Goal: Transaction & Acquisition: Obtain resource

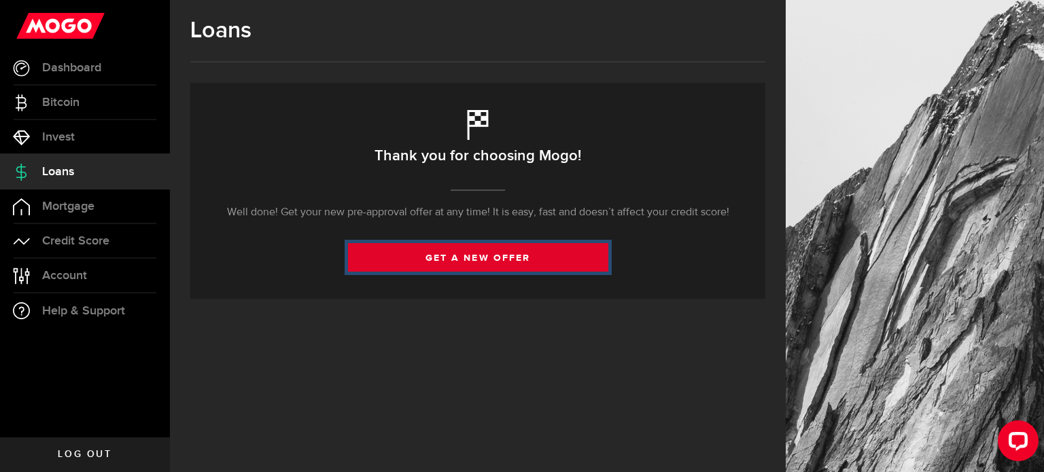
click at [489, 258] on link "get a new offer" at bounding box center [478, 257] width 260 height 29
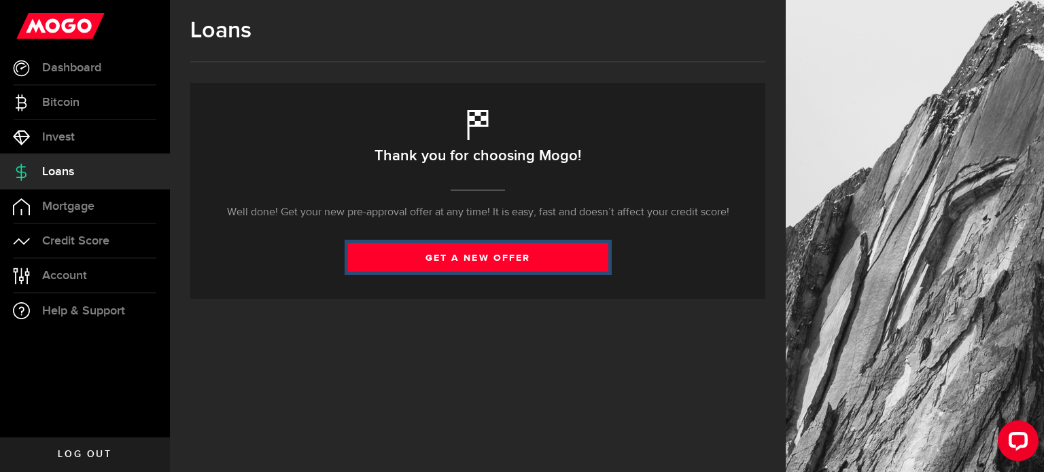
click at [482, 260] on link "get a new offer" at bounding box center [478, 257] width 260 height 29
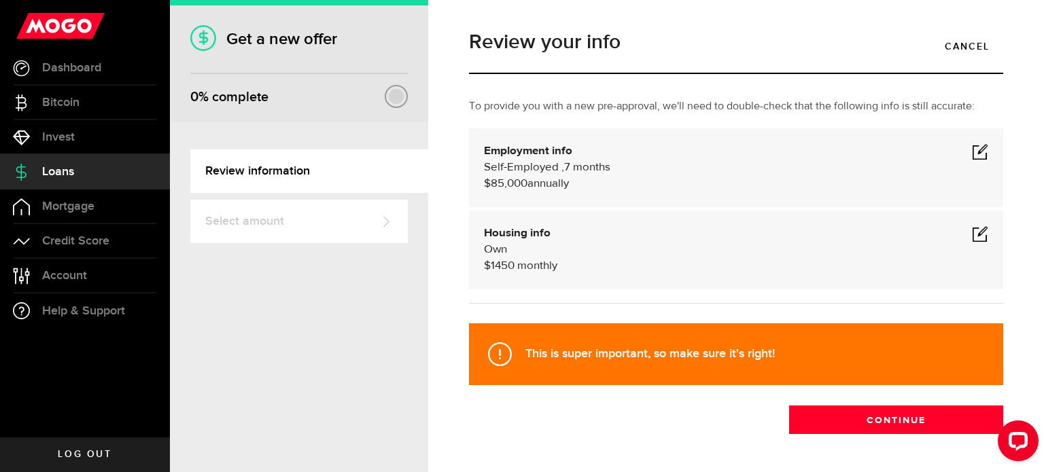
click at [972, 150] on span at bounding box center [980, 151] width 16 height 16
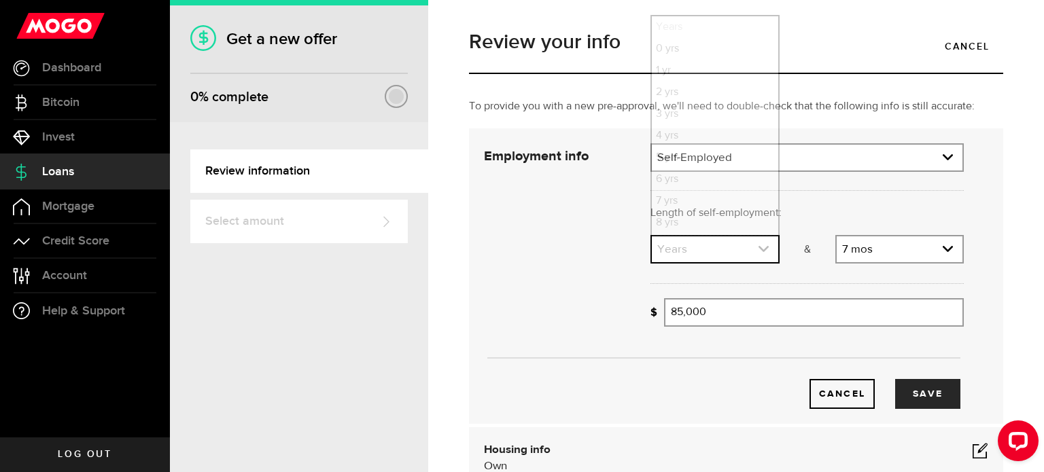
click at [761, 247] on use "expand select" at bounding box center [764, 249] width 10 height 6
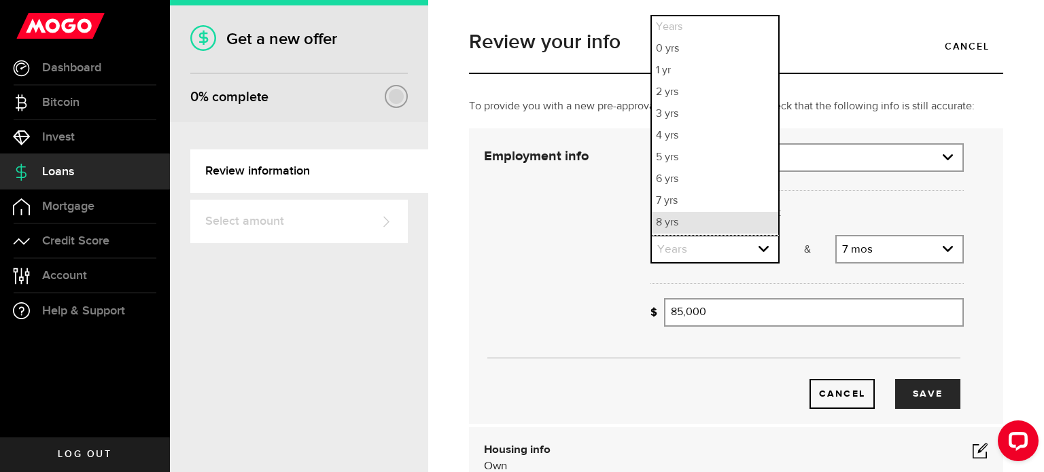
scroll to position [20, 0]
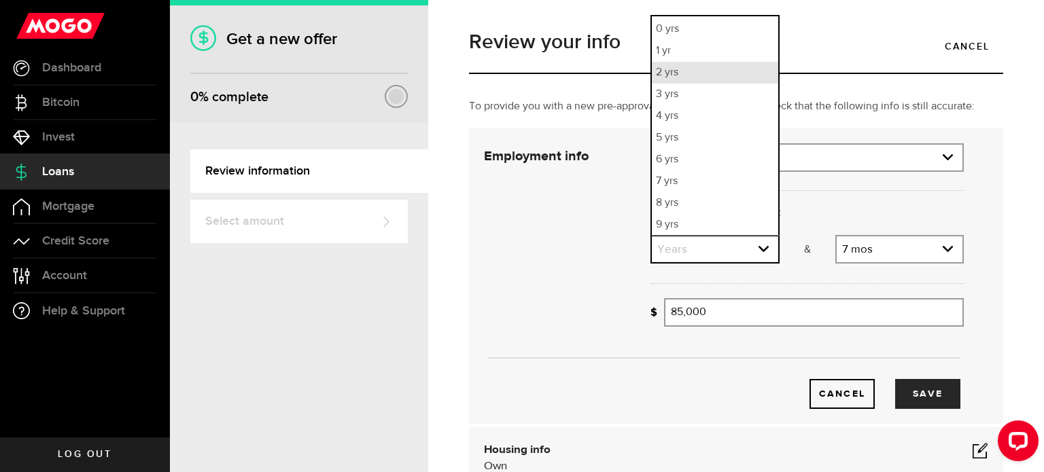
click at [674, 72] on li "2 yrs" at bounding box center [715, 73] width 126 height 22
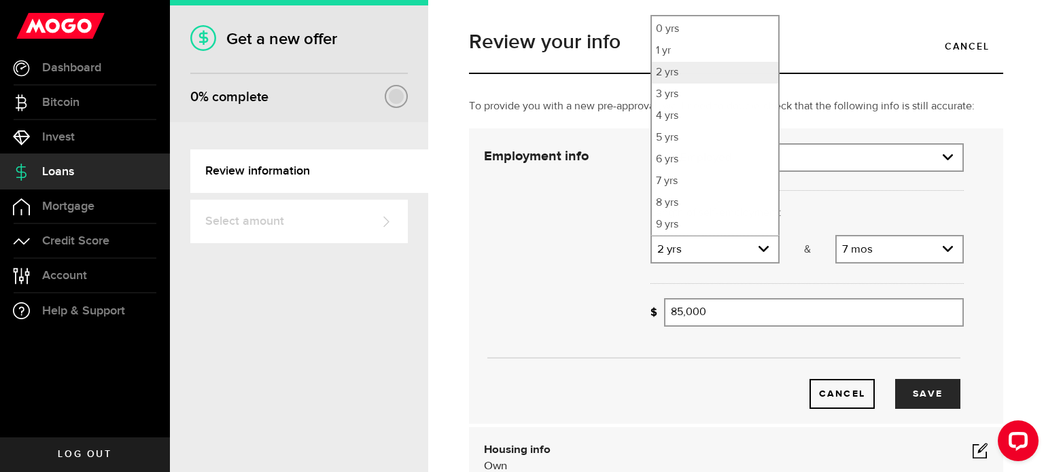
select select "2"
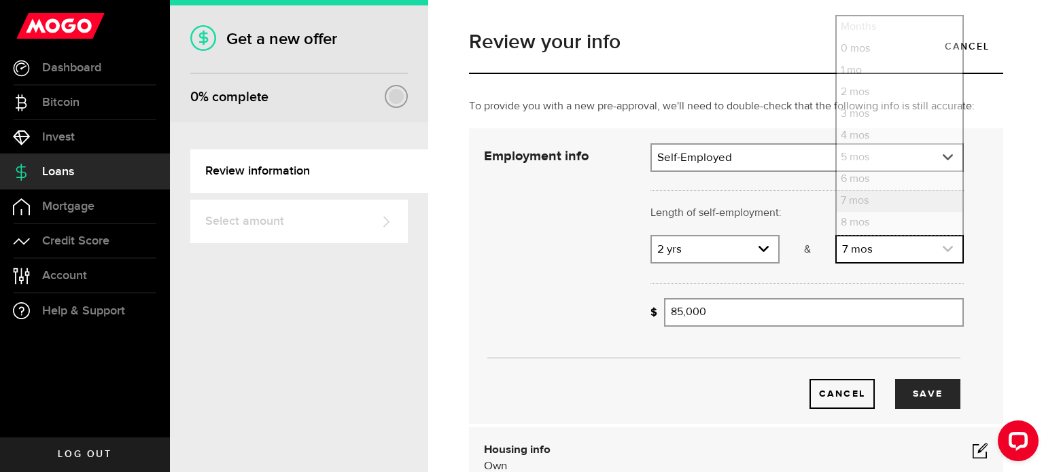
click at [942, 244] on icon "expand select" at bounding box center [948, 249] width 12 height 12
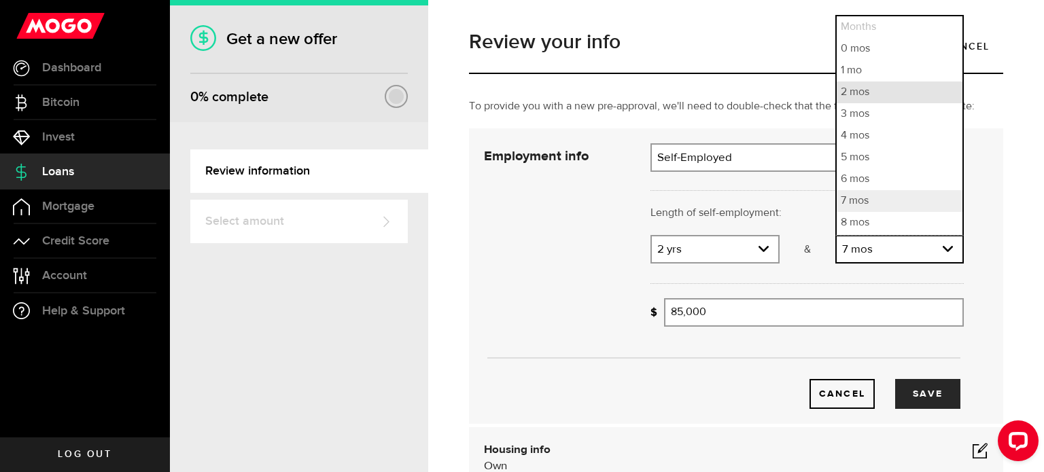
click at [848, 96] on li "2 mos" at bounding box center [900, 93] width 126 height 22
select select "2"
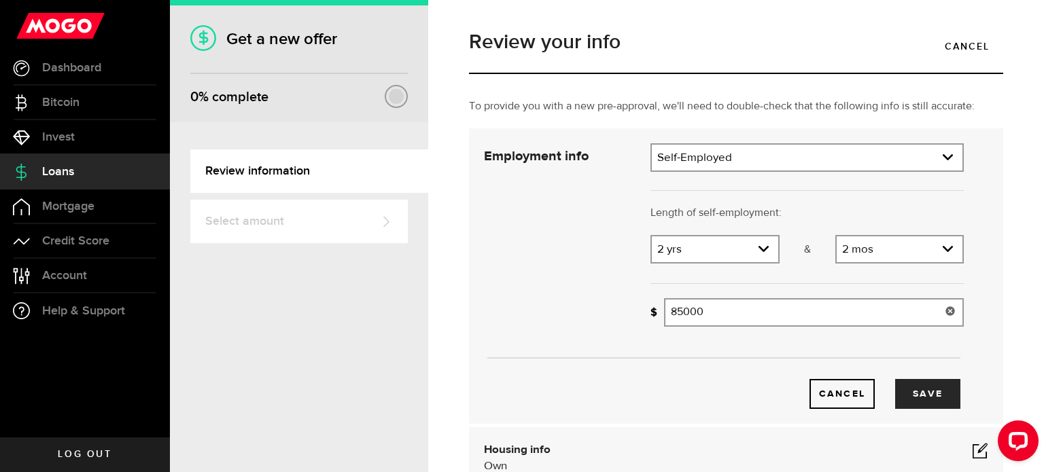
drag, startPoint x: 717, startPoint y: 311, endPoint x: 544, endPoint y: 317, distance: 173.5
click at [544, 317] on div "Employment info Employment type What's your employment situation like? [DEMOGRA…" at bounding box center [724, 276] width 500 height 266
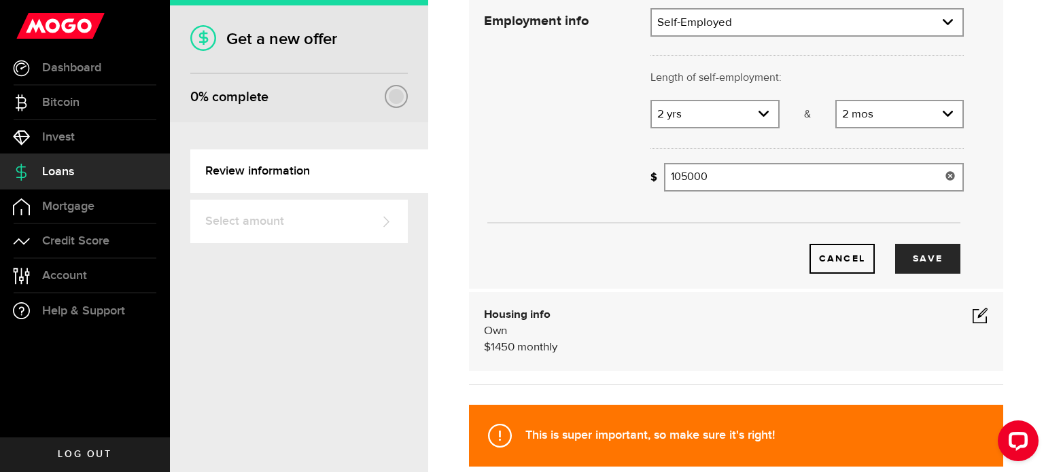
scroll to position [136, 0]
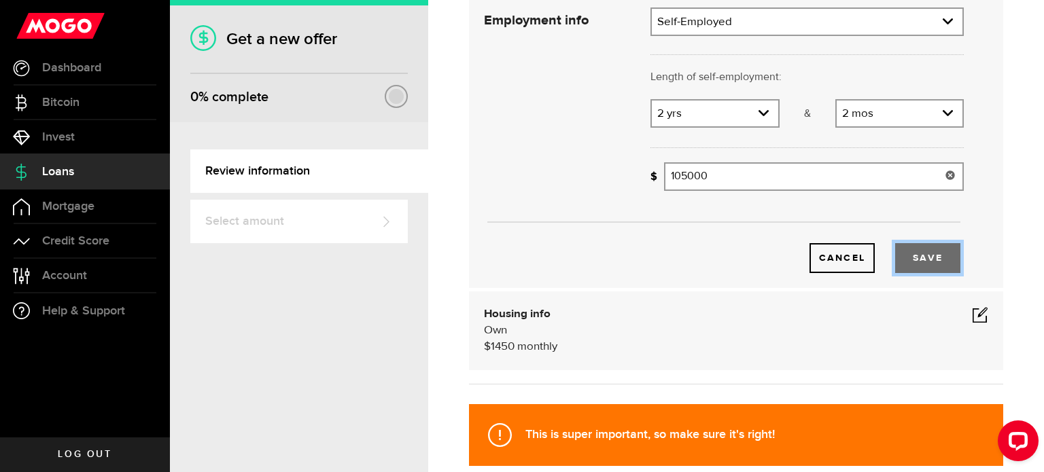
type input "105,000"
click at [916, 257] on button "Save" at bounding box center [927, 258] width 65 height 30
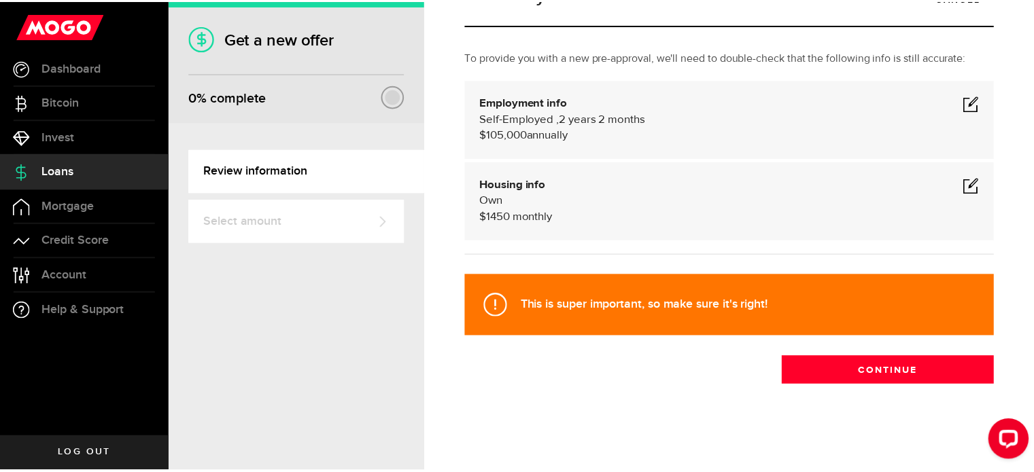
scroll to position [48, 0]
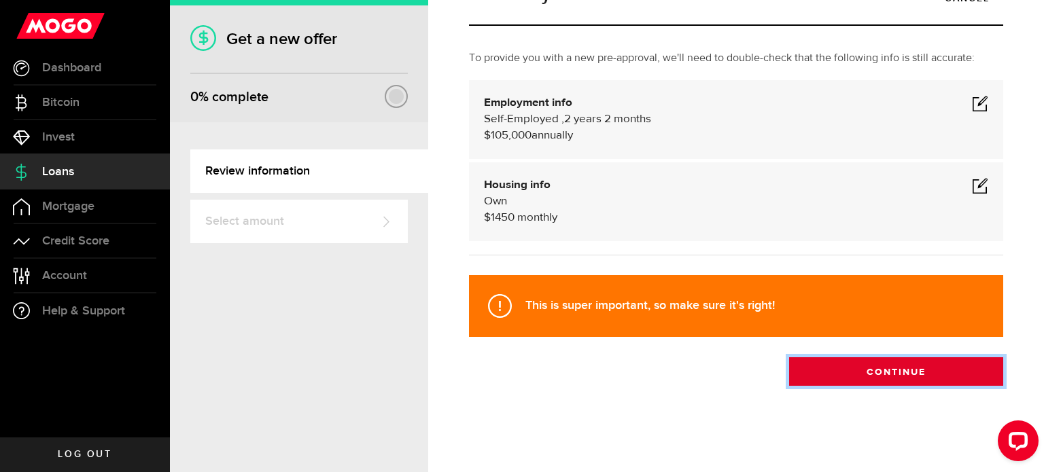
drag, startPoint x: 899, startPoint y: 377, endPoint x: 627, endPoint y: 383, distance: 272.0
click at [899, 377] on button "Continue" at bounding box center [896, 372] width 214 height 29
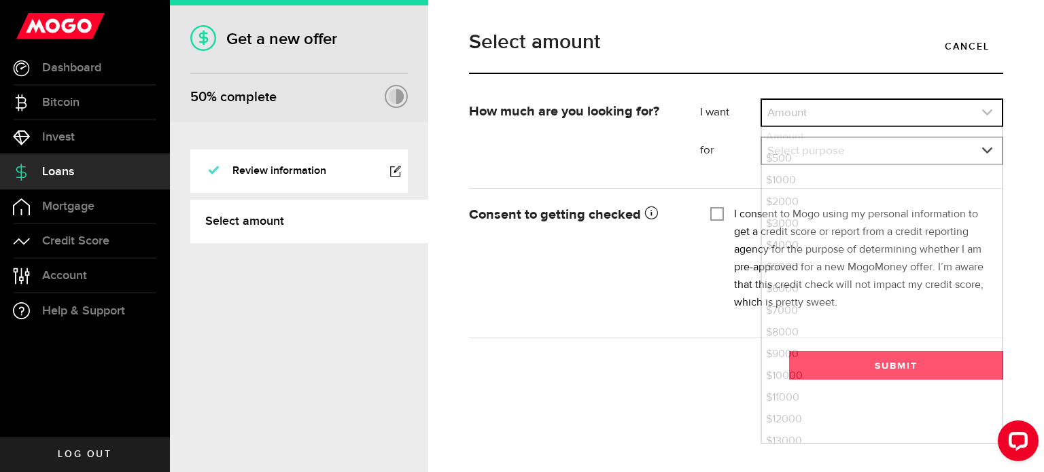
click at [831, 111] on link "expand select" at bounding box center [882, 113] width 240 height 26
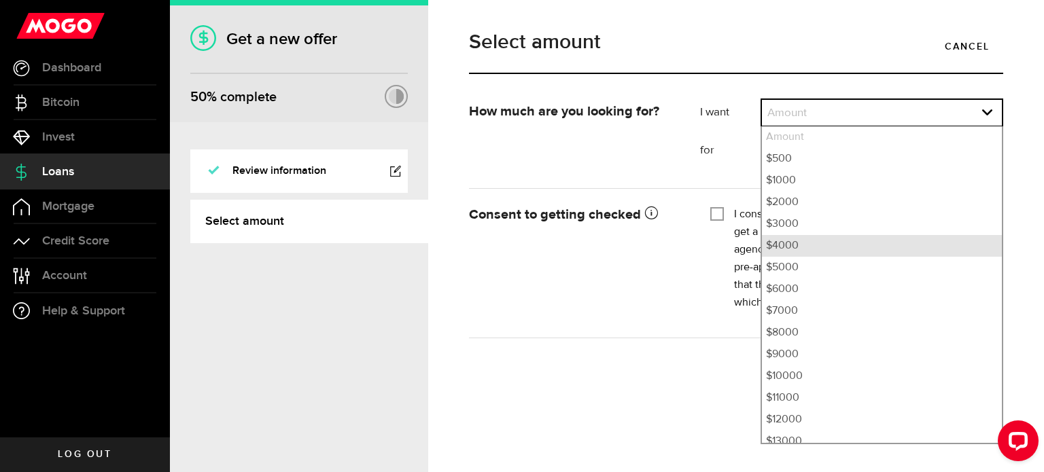
click at [795, 241] on li "$4000" at bounding box center [882, 246] width 240 height 22
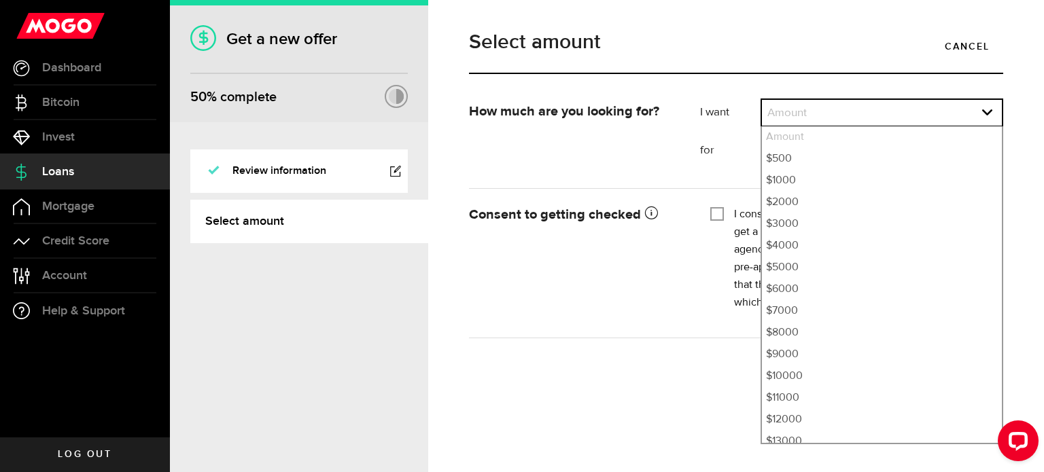
select select "4000"
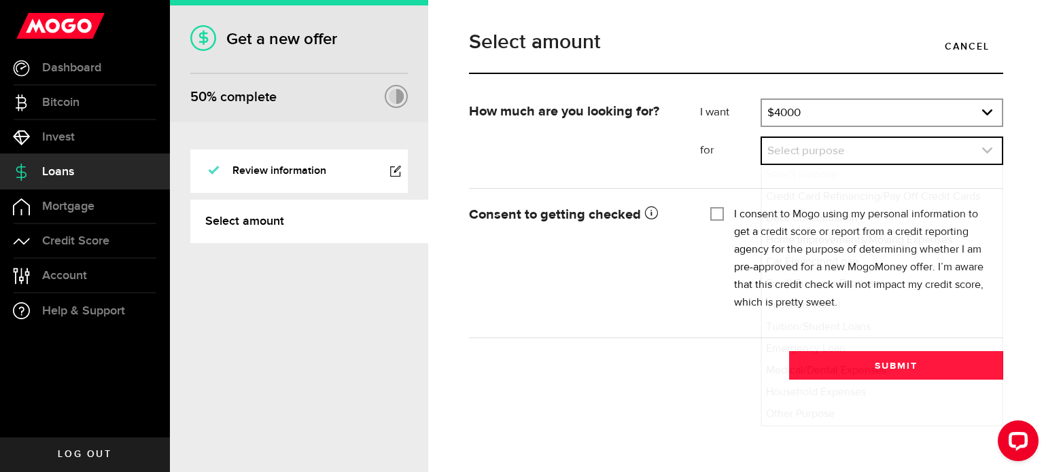
click at [802, 150] on link "expand select" at bounding box center [882, 151] width 240 height 26
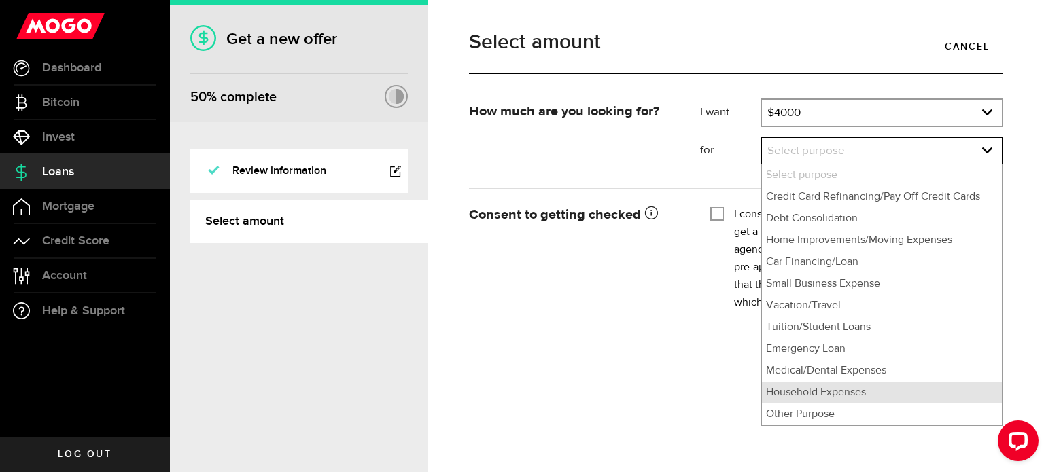
click at [820, 394] on li "Household Expenses" at bounding box center [882, 393] width 240 height 22
select select "Household Expenses"
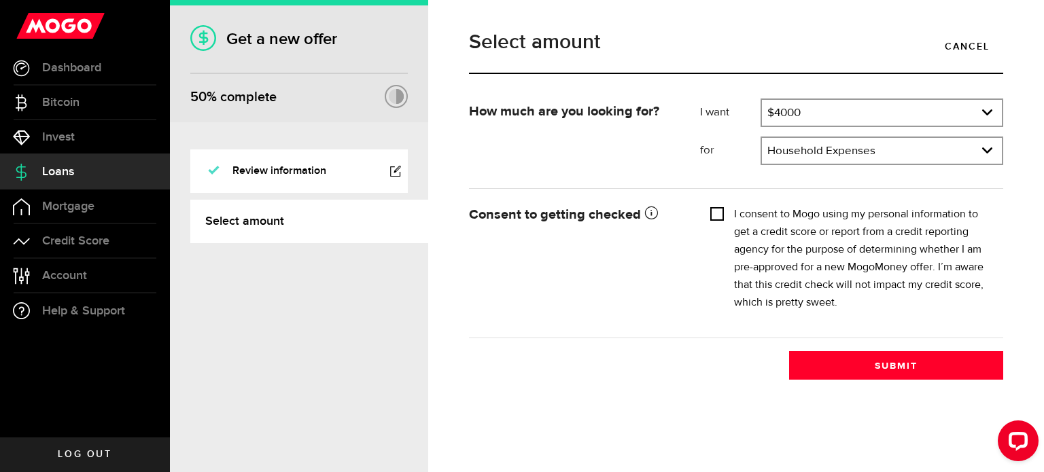
click at [721, 210] on input "I consent to Mogo using my personal information to get a credit score or report…" at bounding box center [717, 213] width 14 height 14
checkbox input "true"
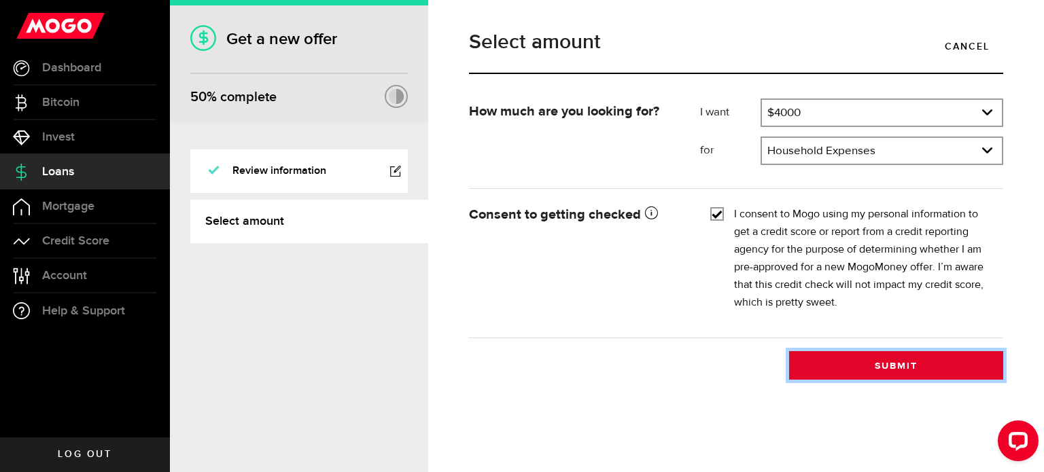
click at [878, 366] on button "Submit" at bounding box center [896, 365] width 214 height 29
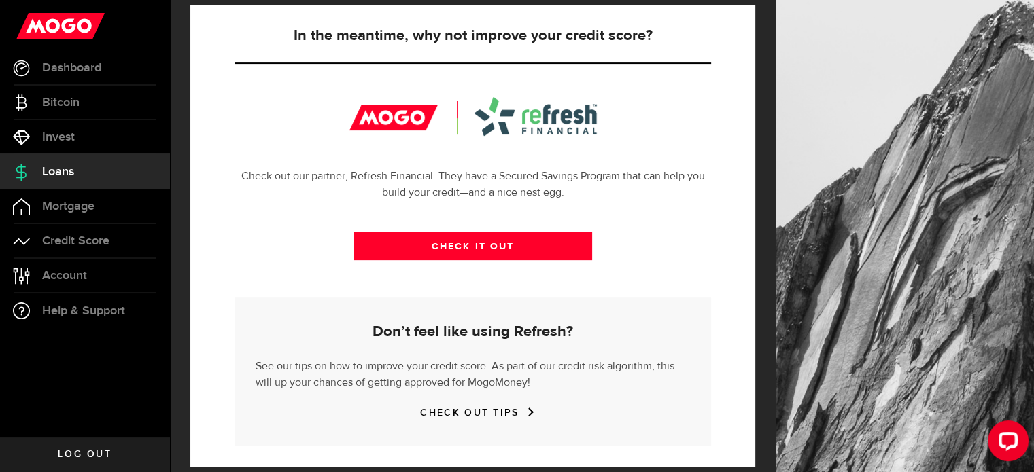
scroll to position [509, 0]
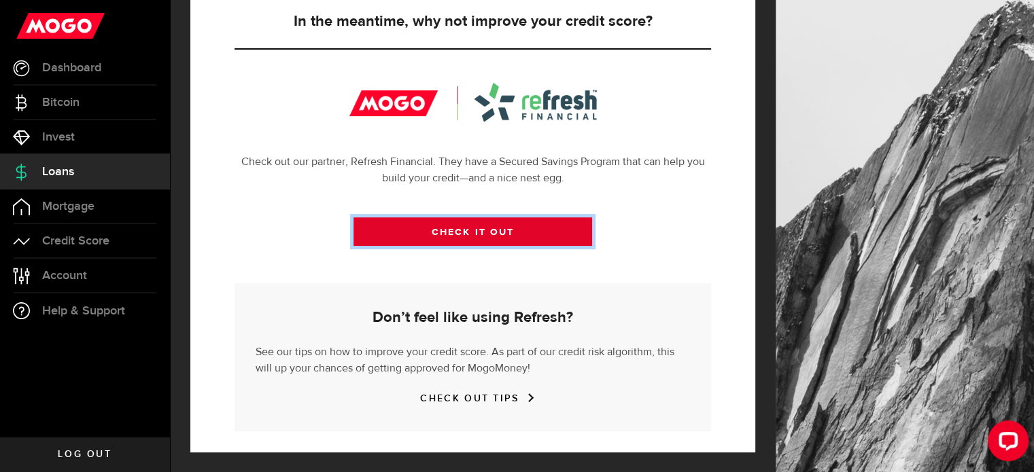
click at [472, 228] on link "CHECK IT OUT" at bounding box center [473, 232] width 239 height 29
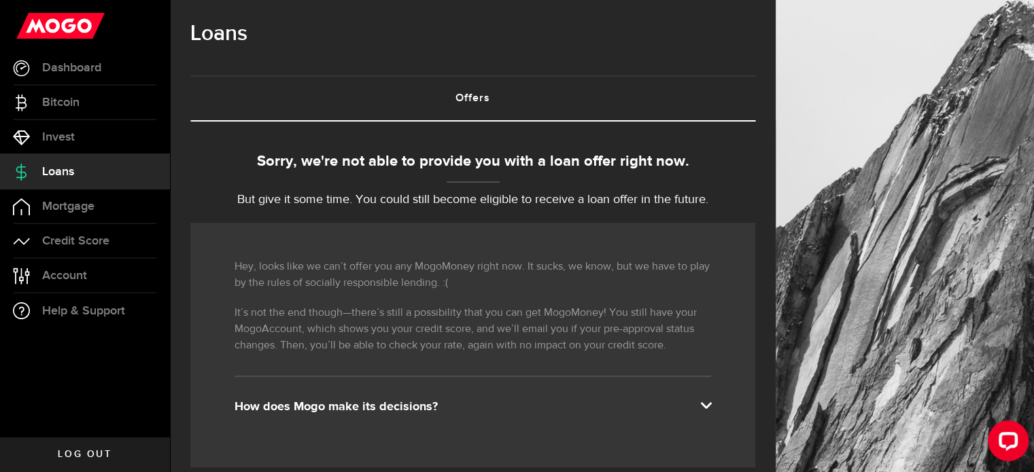
scroll to position [0, 0]
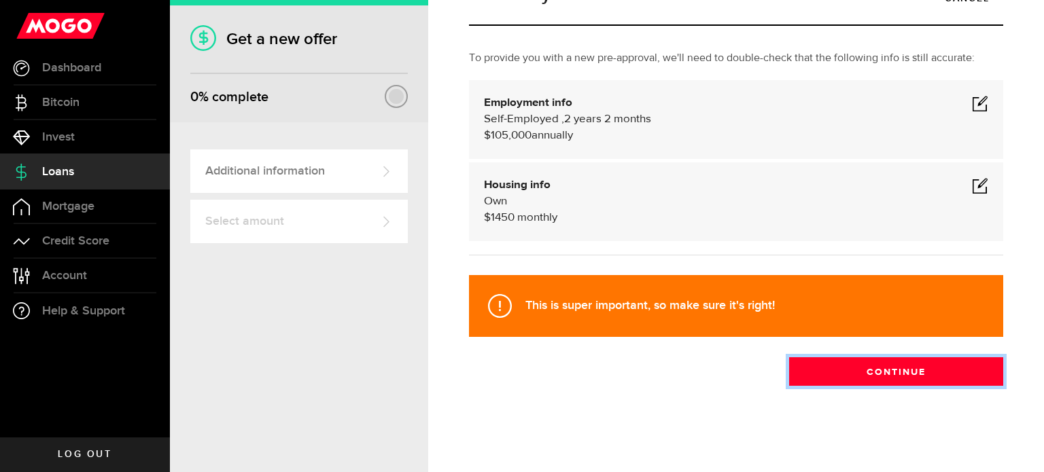
drag, startPoint x: 889, startPoint y: 420, endPoint x: 889, endPoint y: 399, distance: 21.1
click at [889, 386] on button "Continue" at bounding box center [896, 372] width 214 height 29
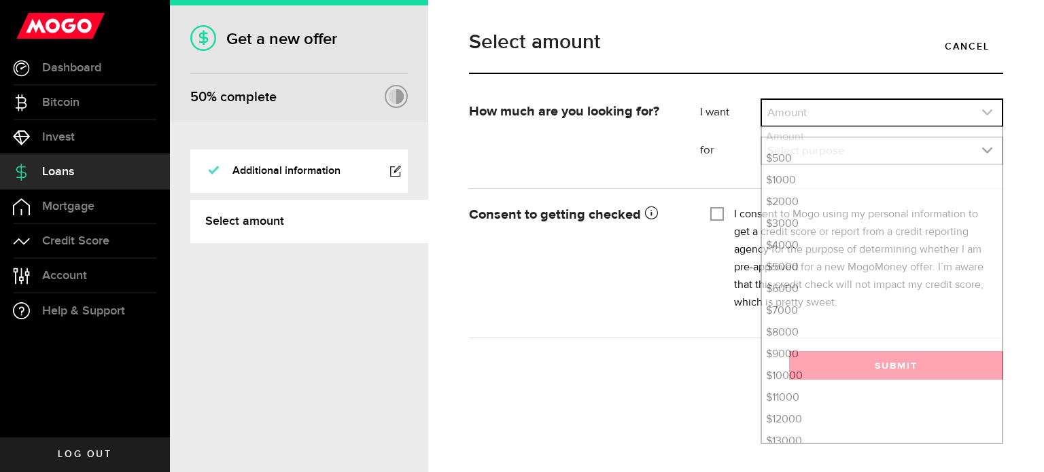
drag, startPoint x: 800, startPoint y: 115, endPoint x: 774, endPoint y: 126, distance: 28.0
click at [797, 116] on link "expand select" at bounding box center [882, 113] width 240 height 26
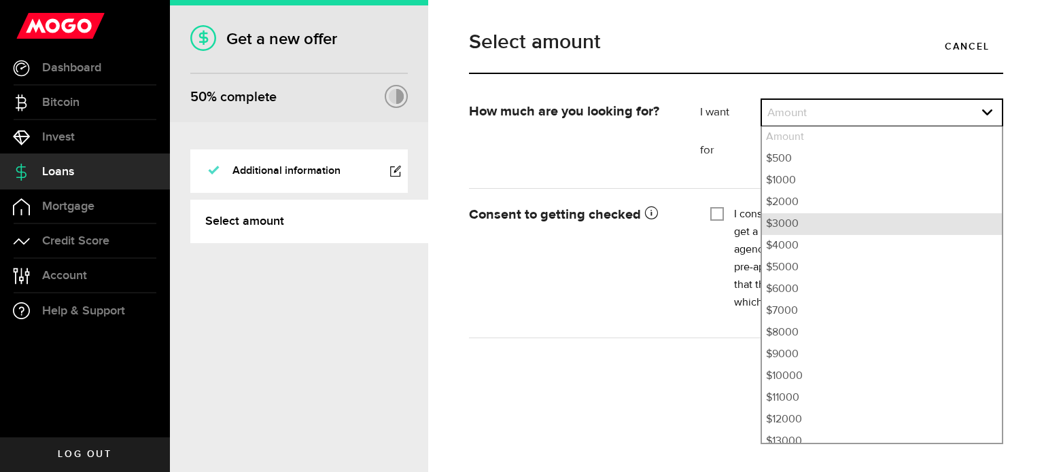
click at [803, 233] on li "$3000" at bounding box center [882, 224] width 240 height 22
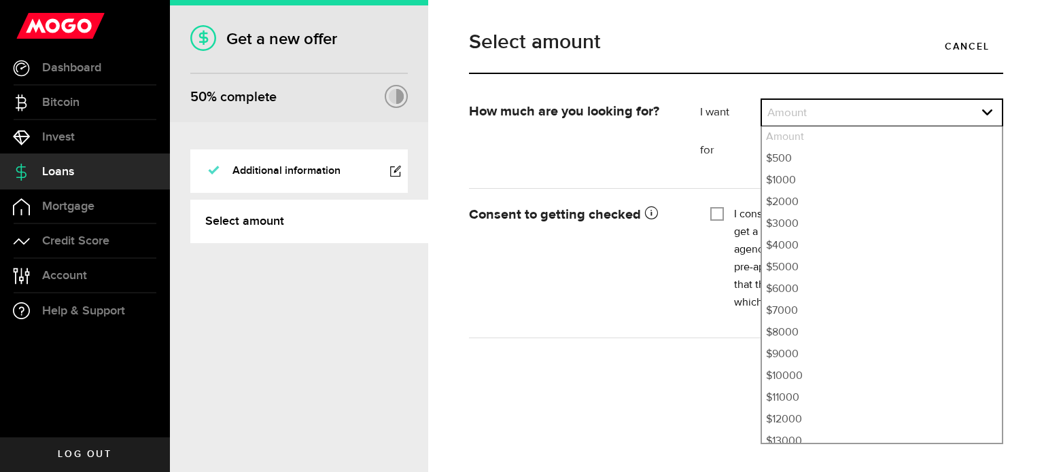
select select "3000"
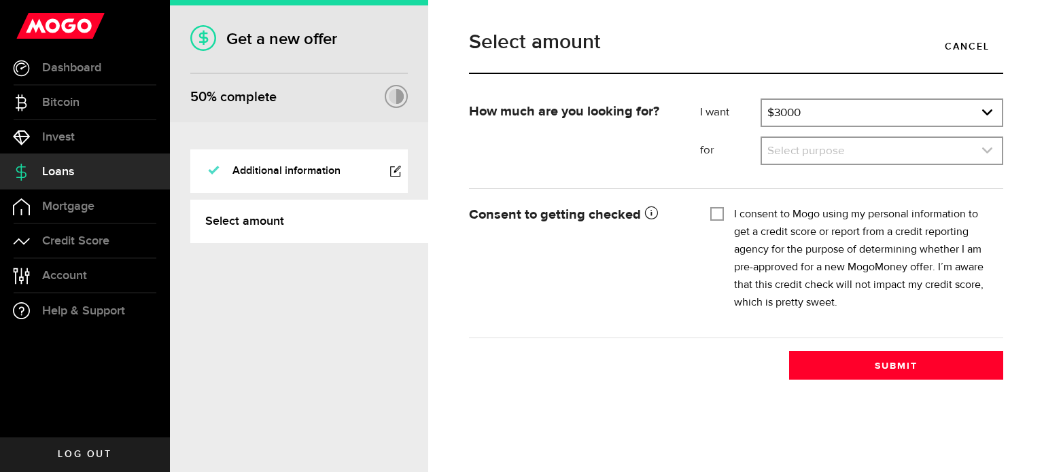
click at [804, 145] on link "expand select" at bounding box center [882, 151] width 240 height 26
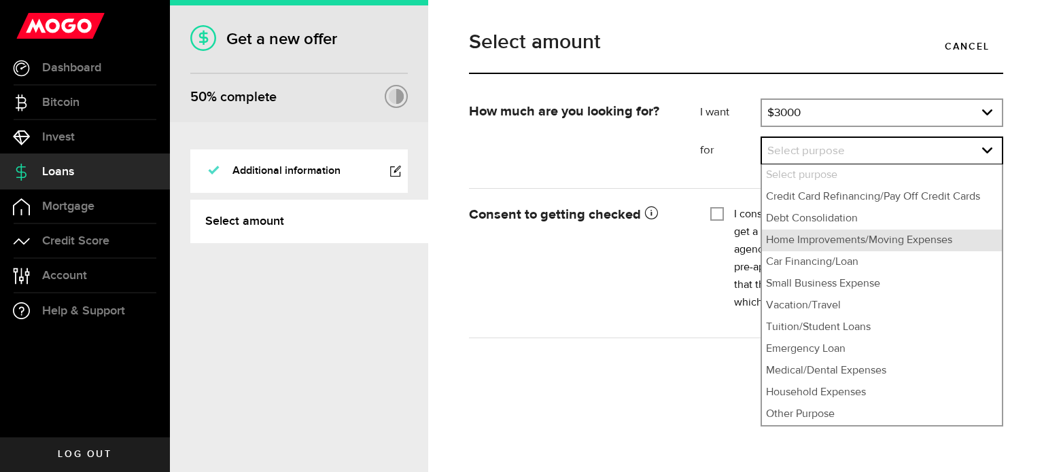
click at [824, 237] on li "Home Improvements/Moving Expenses" at bounding box center [882, 241] width 240 height 22
select select "Home Improvements/Moving Expenses"
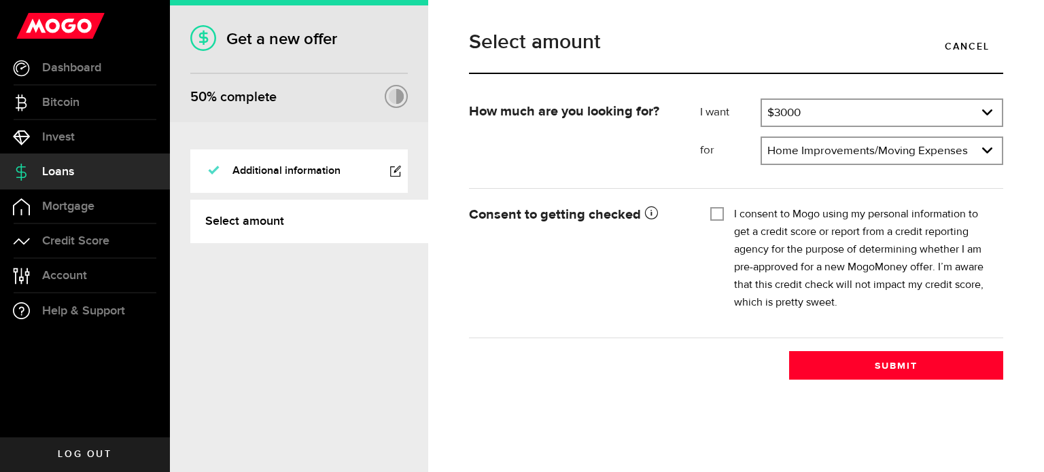
click at [708, 211] on div "Tick this box so that we can show you your credit score! I consent to Mogo usin…" at bounding box center [851, 263] width 303 height 122
click at [718, 217] on input "I consent to Mogo using my personal information to get a credit score or report…" at bounding box center [717, 213] width 14 height 14
checkbox input "true"
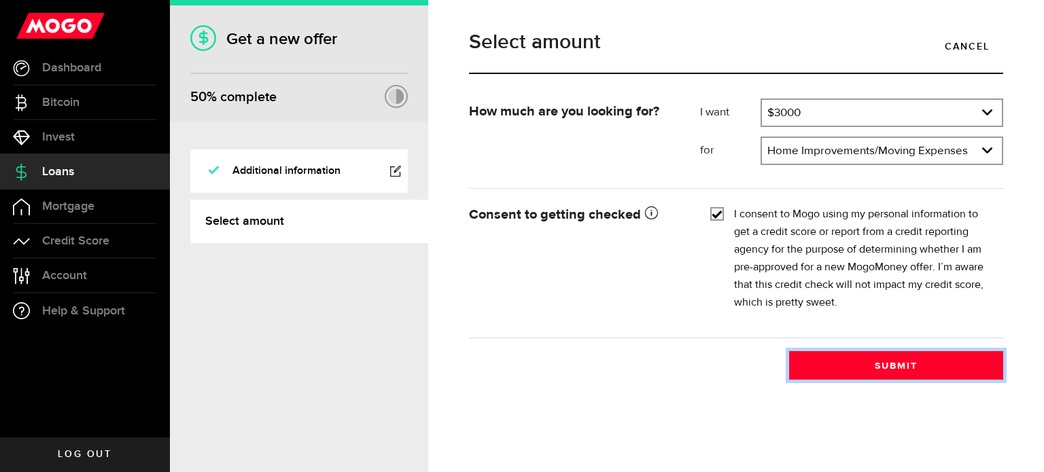
drag, startPoint x: 892, startPoint y: 366, endPoint x: 689, endPoint y: 351, distance: 203.2
click at [890, 364] on button "Submit" at bounding box center [896, 365] width 214 height 29
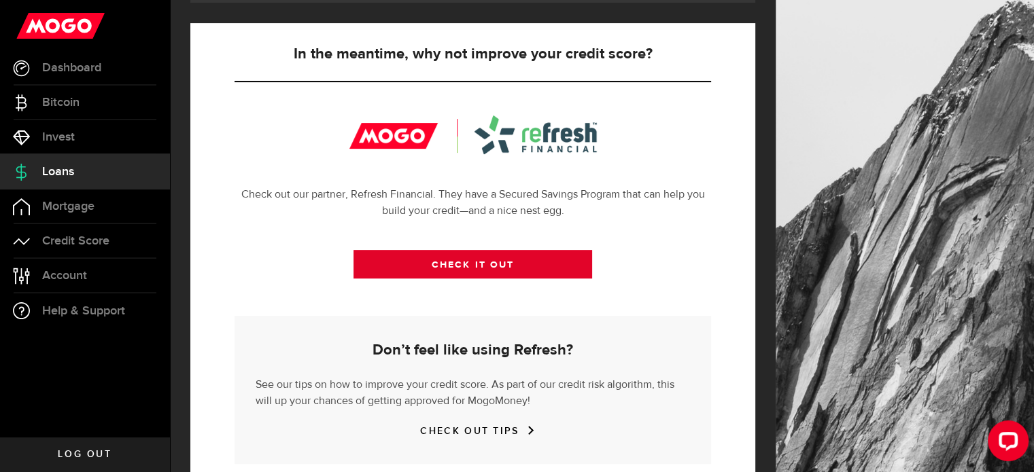
scroll to position [509, 0]
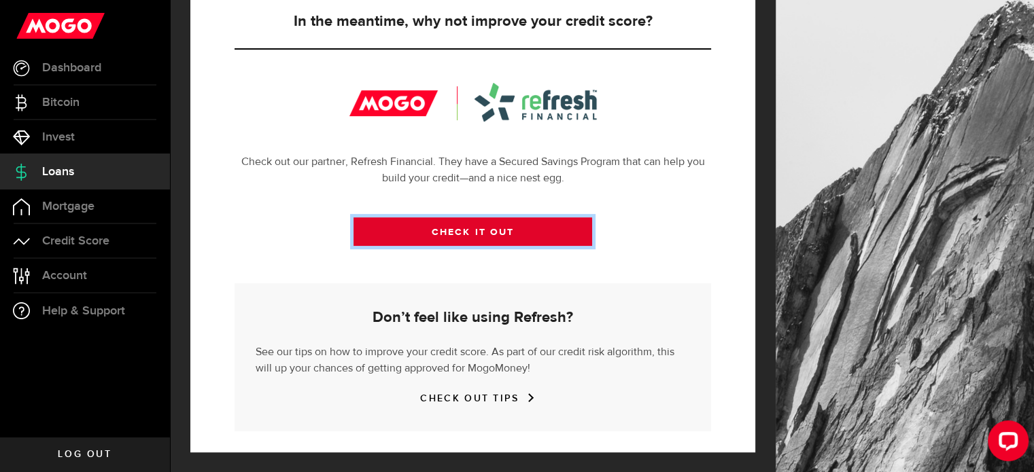
click at [468, 231] on link "CHECK IT OUT" at bounding box center [473, 232] width 239 height 29
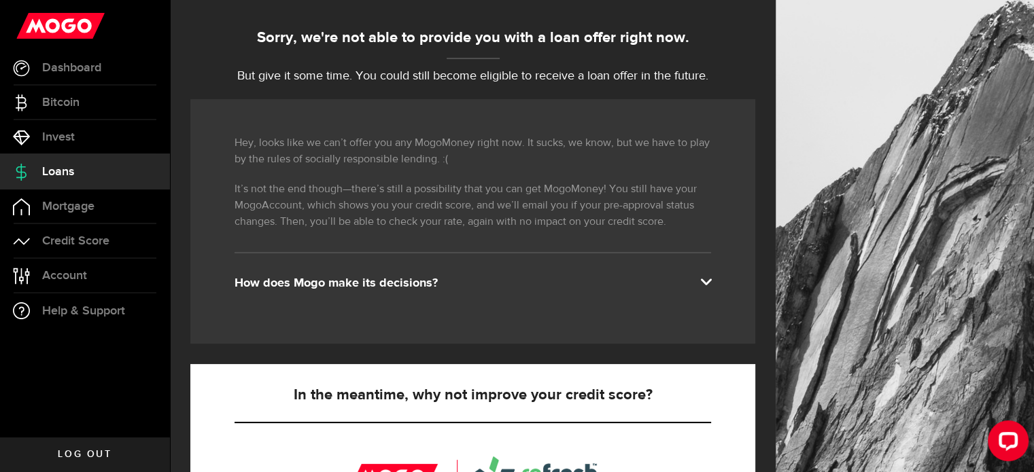
scroll to position [0, 0]
